Goal: Transaction & Acquisition: Book appointment/travel/reservation

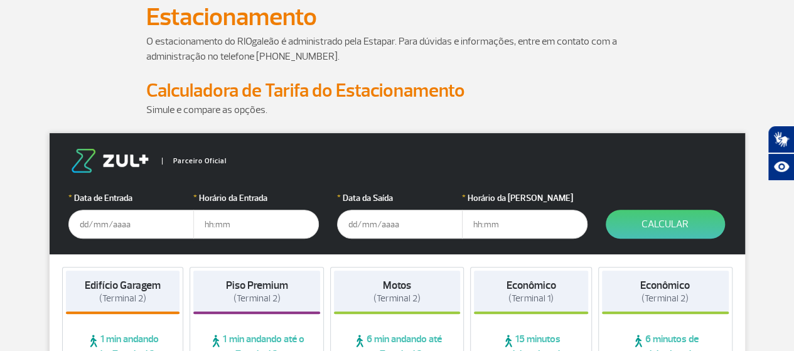
scroll to position [126, 0]
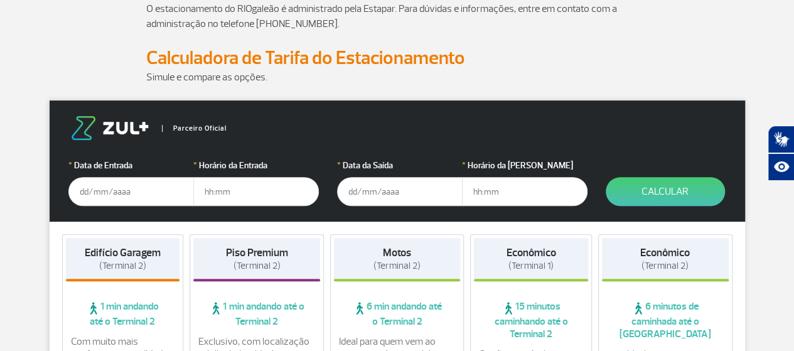
click at [129, 195] on input "text" at bounding box center [131, 191] width 126 height 29
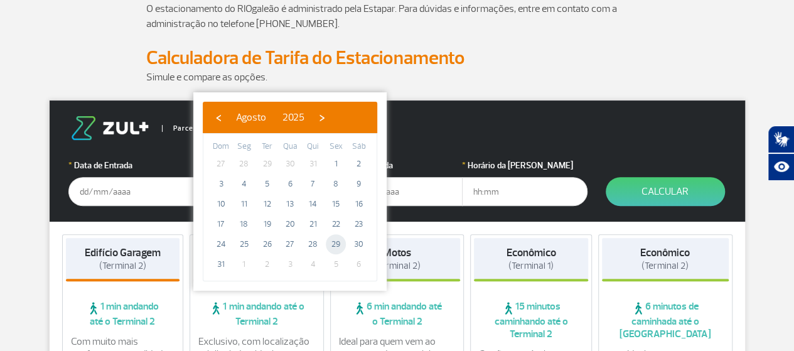
click at [337, 244] on span "29" at bounding box center [336, 244] width 20 height 20
type input "[DATE]"
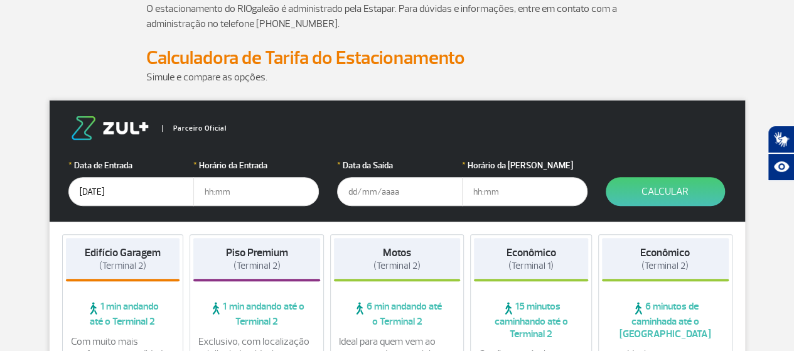
click at [204, 189] on input "text" at bounding box center [256, 191] width 126 height 29
click at [207, 190] on input "text" at bounding box center [256, 191] width 126 height 29
type input "12:00"
click at [354, 188] on input "text" at bounding box center [400, 191] width 126 height 29
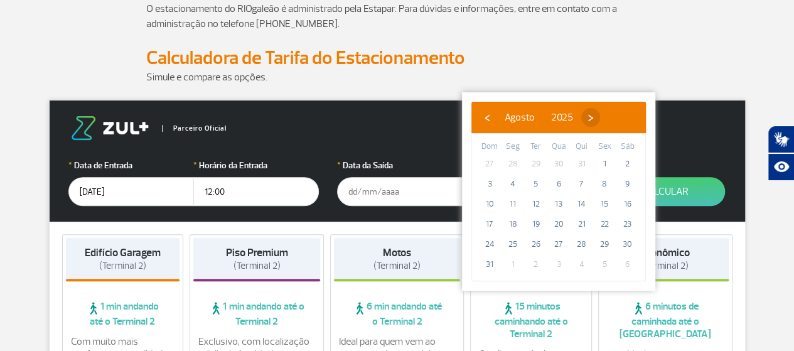
click at [600, 115] on span "›" at bounding box center [591, 117] width 19 height 19
click at [563, 183] on span "10" at bounding box center [559, 184] width 20 height 20
type input "[DATE]"
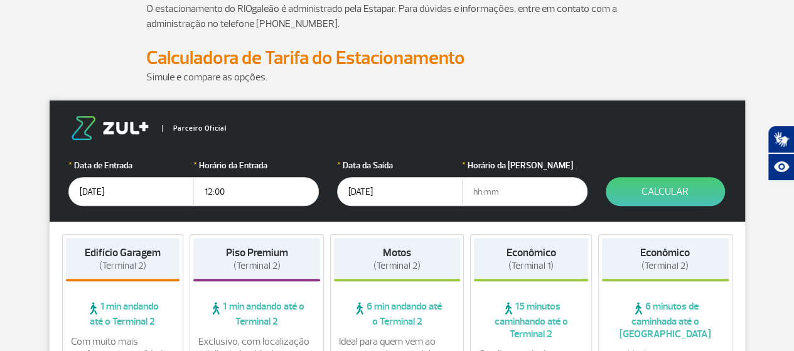
click at [477, 190] on input "text" at bounding box center [525, 191] width 126 height 29
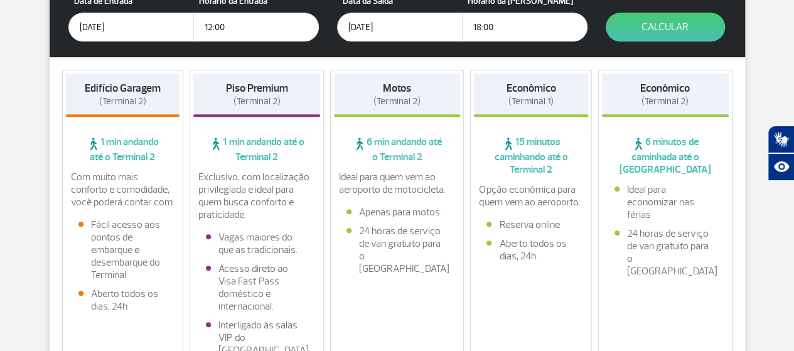
scroll to position [251, 0]
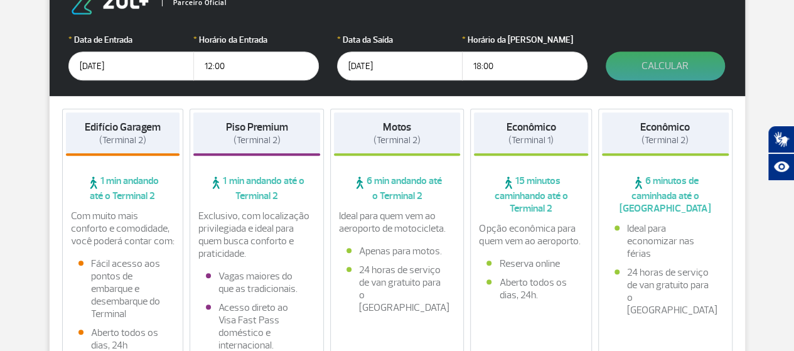
type input "18:00"
click at [654, 65] on button "Calcular" at bounding box center [665, 65] width 119 height 29
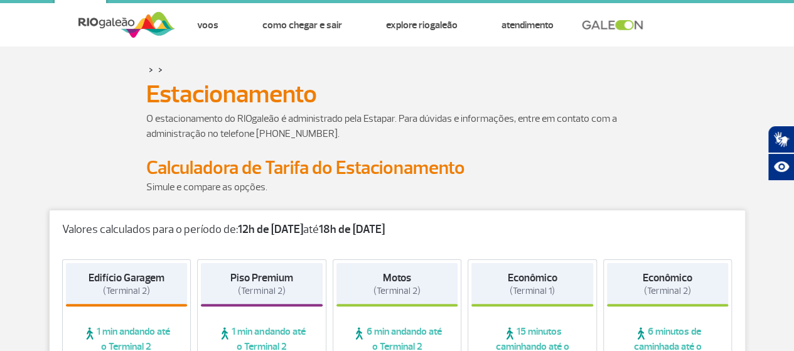
scroll to position [0, 0]
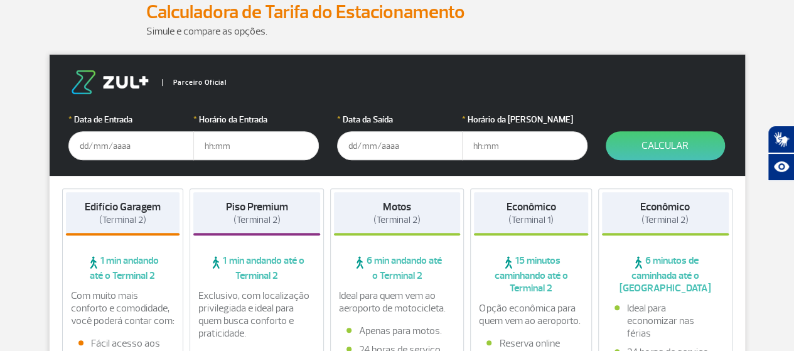
scroll to position [188, 0]
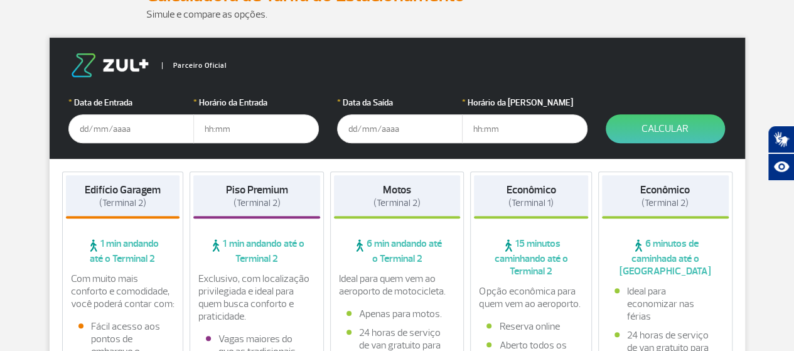
click at [82, 130] on input "text" at bounding box center [131, 128] width 126 height 29
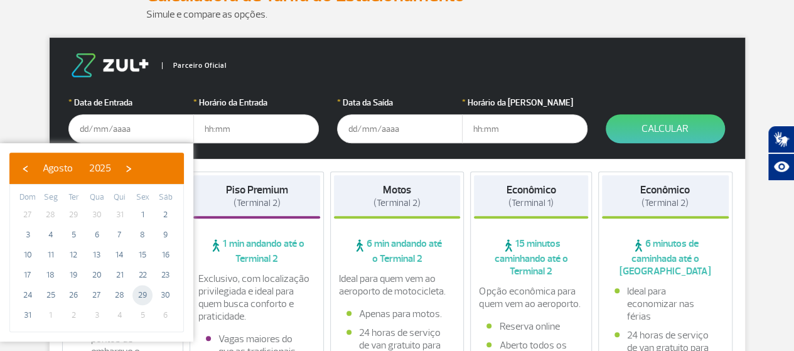
click at [142, 291] on span "29" at bounding box center [143, 295] width 20 height 20
type input "[DATE]"
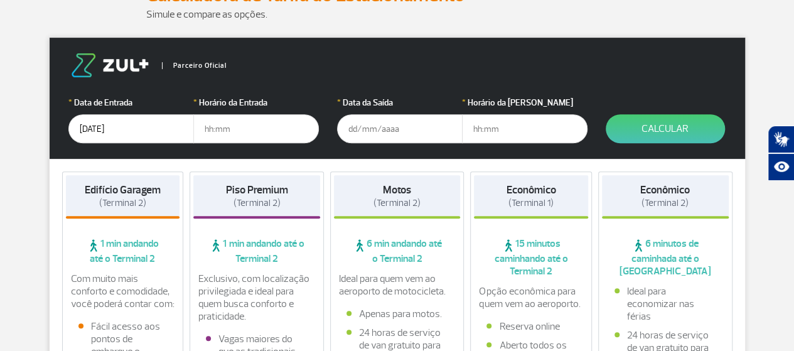
click at [269, 136] on input "text" at bounding box center [256, 128] width 126 height 29
type input "13:00"
click at [358, 130] on input "text" at bounding box center [400, 128] width 126 height 29
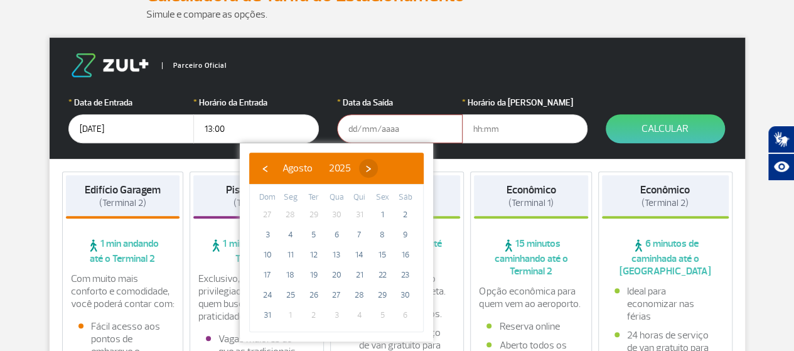
click at [378, 171] on span "›" at bounding box center [368, 168] width 19 height 19
click at [333, 235] on span "10" at bounding box center [337, 235] width 20 height 20
type input "[DATE]"
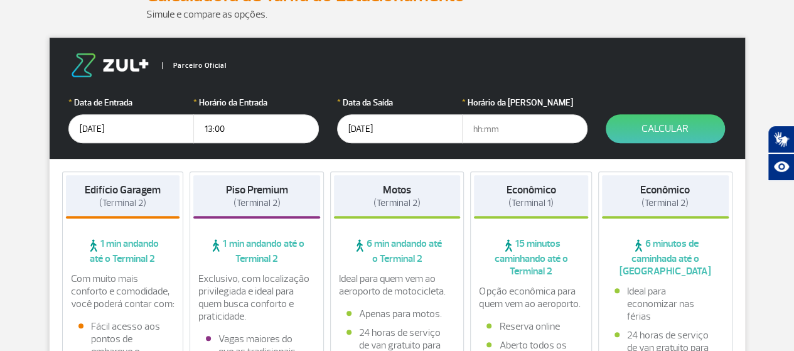
click at [471, 126] on input "text" at bounding box center [525, 128] width 126 height 29
type input "21:00"
click at [658, 122] on button "Calcular" at bounding box center [665, 128] width 119 height 29
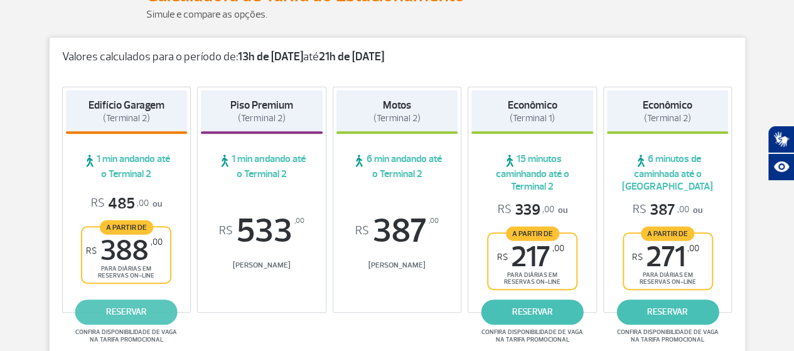
click at [138, 310] on link "reservar" at bounding box center [126, 312] width 102 height 25
click at [124, 315] on link "reservar" at bounding box center [126, 312] width 102 height 25
